Goal: Transaction & Acquisition: Book appointment/travel/reservation

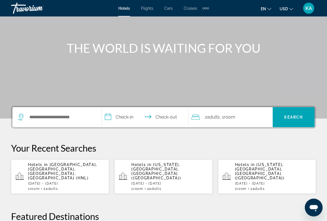
scroll to position [48, 0]
click at [59, 118] on input "Search widget" at bounding box center [61, 117] width 65 height 8
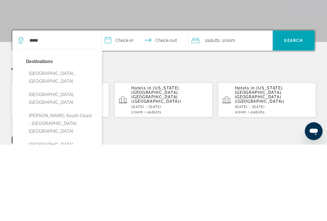
click at [59, 145] on button "[GEOGRAPHIC_DATA], , [GEOGRAPHIC_DATA]" at bounding box center [61, 154] width 70 height 18
type input "**********"
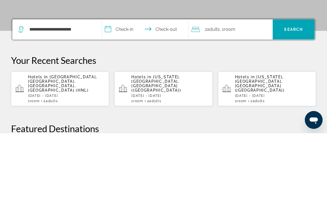
click at [129, 107] on input "**********" at bounding box center [146, 118] width 89 height 22
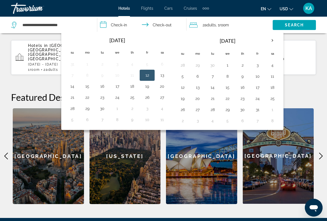
scroll to position [166, 0]
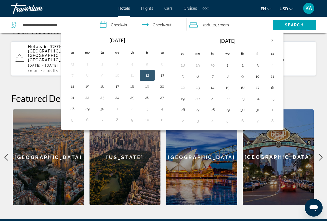
click at [275, 39] on th "Next month" at bounding box center [272, 40] width 15 height 12
click at [275, 41] on th "Next month" at bounding box center [272, 40] width 15 height 12
click at [72, 123] on button "30" at bounding box center [72, 121] width 9 height 8
click at [259, 67] on button "5" at bounding box center [257, 65] width 9 height 8
type input "**********"
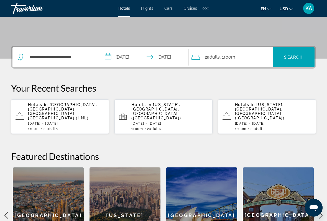
scroll to position [108, 0]
click at [297, 51] on span "Search widget" at bounding box center [294, 57] width 42 height 13
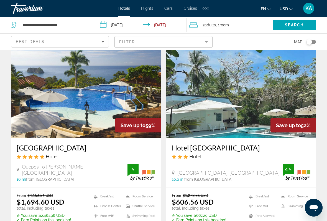
scroll to position [19, 0]
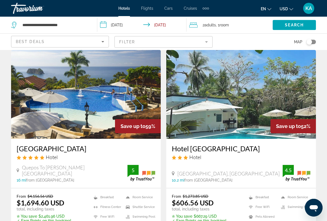
click at [90, 120] on img "Main content" at bounding box center [86, 94] width 150 height 89
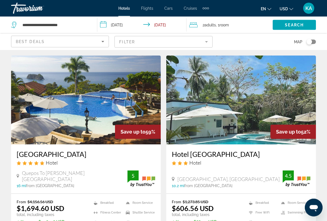
scroll to position [14, 0]
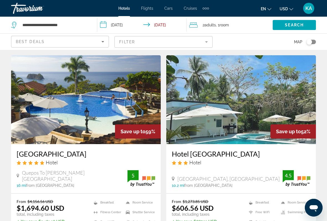
click at [286, 106] on img "Main content" at bounding box center [241, 99] width 150 height 89
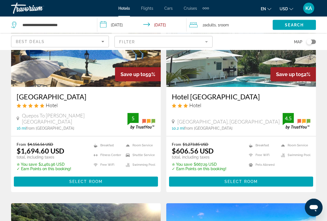
scroll to position [71, 0]
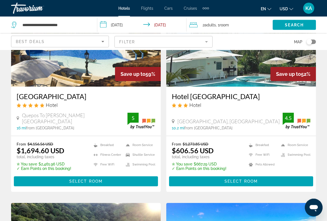
click at [55, 166] on span "Main content" at bounding box center [86, 181] width 144 height 13
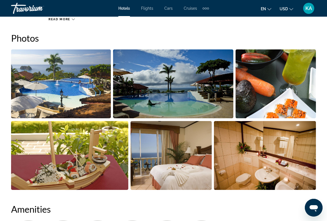
scroll to position [368, 0]
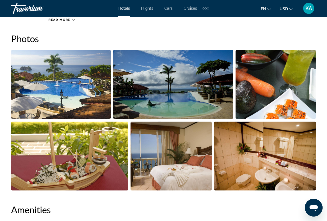
click at [73, 85] on img "Open full-screen image slider" at bounding box center [61, 84] width 100 height 69
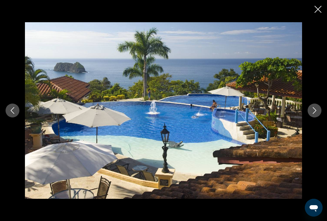
click at [318, 111] on button "Next image" at bounding box center [315, 110] width 14 height 14
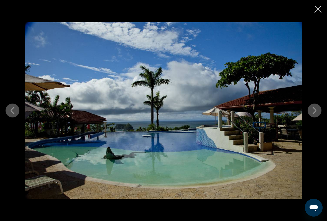
click at [314, 113] on icon "Next image" at bounding box center [315, 110] width 7 height 7
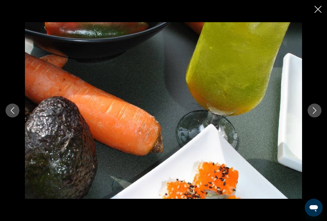
click at [317, 107] on button "Next image" at bounding box center [315, 110] width 14 height 14
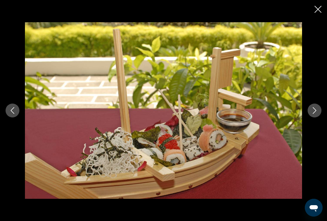
click at [314, 110] on icon "Next image" at bounding box center [315, 110] width 7 height 7
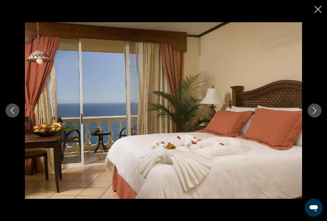
click at [320, 110] on button "Next image" at bounding box center [315, 110] width 14 height 14
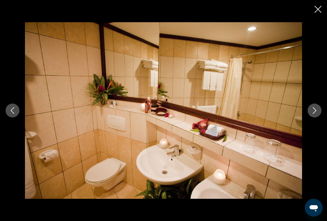
click at [311, 107] on button "Next image" at bounding box center [315, 110] width 14 height 14
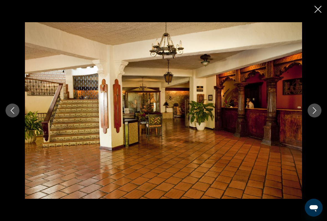
click at [316, 110] on icon "Next image" at bounding box center [315, 110] width 7 height 7
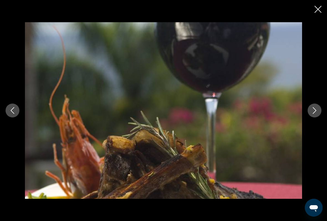
click at [317, 109] on icon "Next image" at bounding box center [315, 110] width 7 height 7
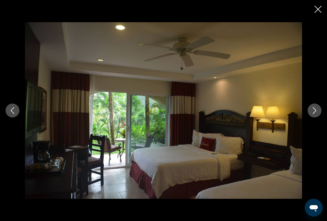
click at [321, 110] on button "Next image" at bounding box center [315, 110] width 14 height 14
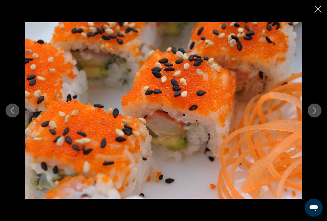
click at [320, 108] on button "Next image" at bounding box center [315, 110] width 14 height 14
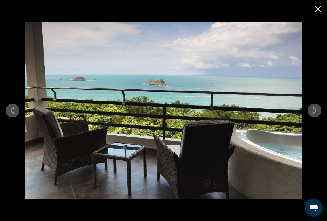
click at [326, 112] on div "prev next" at bounding box center [163, 110] width 327 height 177
click at [317, 112] on icon "Next image" at bounding box center [315, 110] width 7 height 7
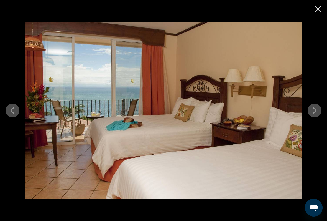
click at [310, 113] on button "Next image" at bounding box center [315, 110] width 14 height 14
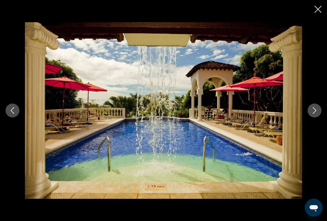
click at [312, 109] on icon "Next image" at bounding box center [315, 110] width 7 height 7
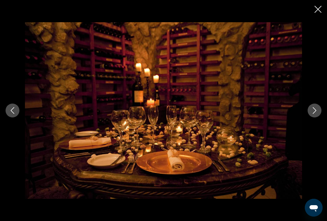
click at [314, 110] on icon "Next image" at bounding box center [315, 110] width 7 height 7
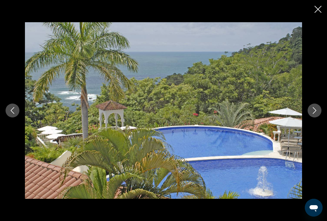
click at [313, 111] on icon "Next image" at bounding box center [315, 110] width 7 height 7
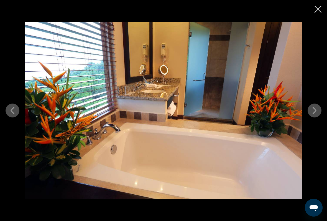
click at [316, 111] on icon "Next image" at bounding box center [315, 110] width 7 height 7
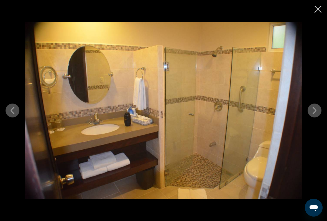
click at [315, 106] on button "Next image" at bounding box center [315, 110] width 14 height 14
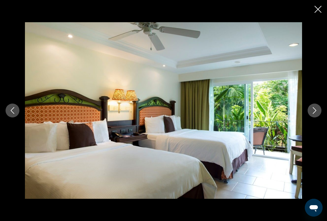
click at [321, 114] on button "Next image" at bounding box center [315, 110] width 14 height 14
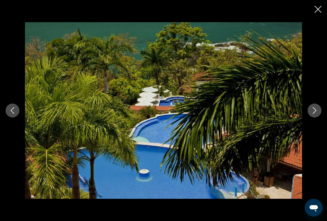
click at [309, 20] on div "prev next" at bounding box center [163, 110] width 327 height 221
click at [321, 9] on icon "Close slideshow" at bounding box center [318, 9] width 7 height 7
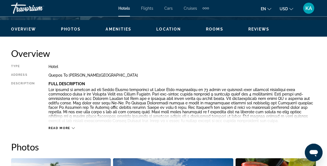
scroll to position [244, 0]
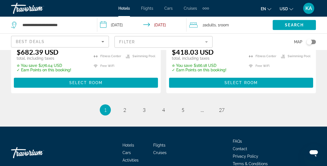
scroll to position [1247, 0]
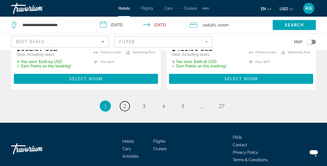
click at [123, 103] on span "2" at bounding box center [124, 106] width 3 height 6
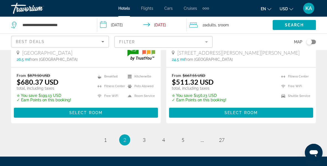
scroll to position [1230, 0]
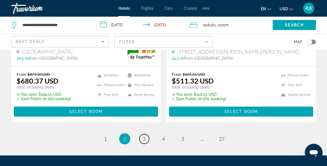
click at [141, 134] on link "page 3" at bounding box center [145, 139] width 10 height 10
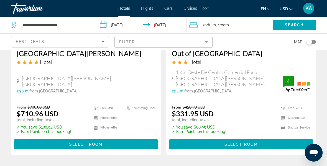
scroll to position [291, 0]
